Goal: Task Accomplishment & Management: Use online tool/utility

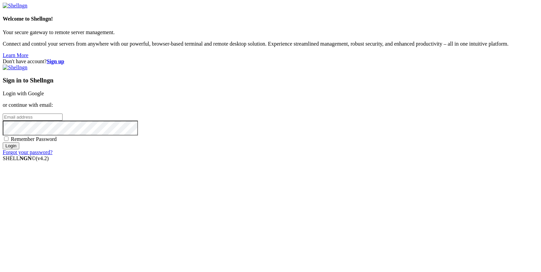
click at [44, 95] on link "Login with Google" at bounding box center [23, 94] width 41 height 6
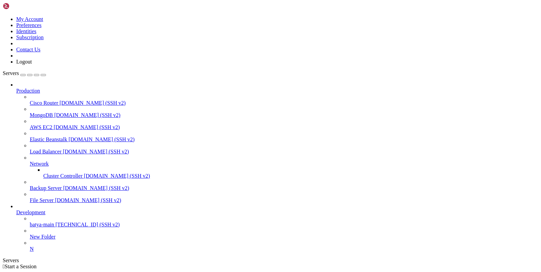
scroll to position [18, 0]
click at [42, 222] on span "batya-main" at bounding box center [42, 225] width 24 height 6
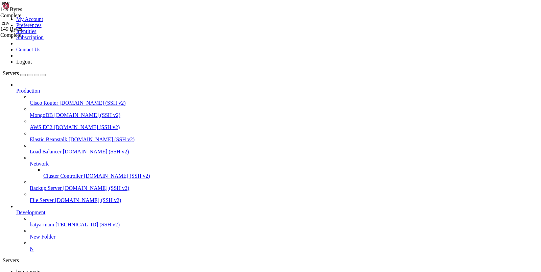
type input "/var/service/batya_vpn_bot3/batya_logger_backend"
